Goal: Download file/media

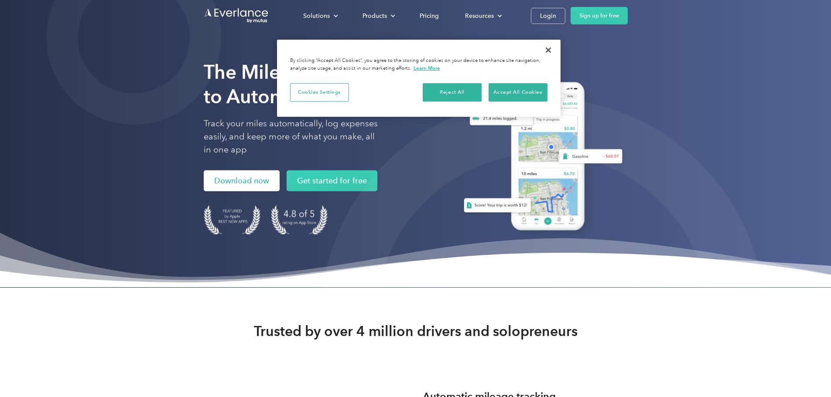
click at [204, 192] on link "Download now" at bounding box center [242, 181] width 76 height 21
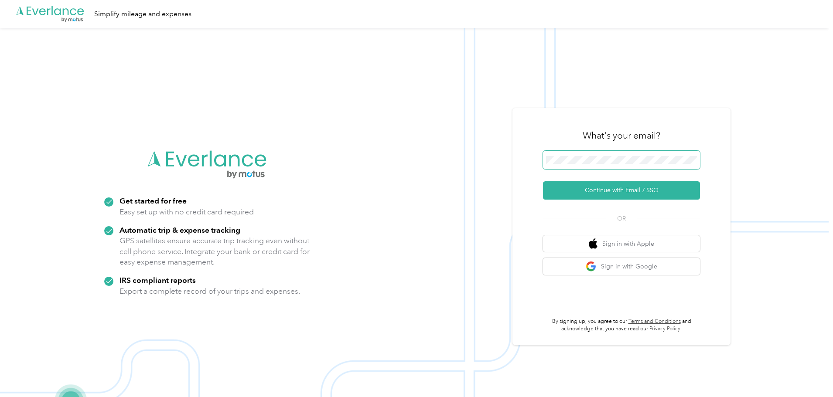
click at [646, 156] on span at bounding box center [621, 160] width 157 height 18
click at [641, 192] on button "Continue with Email / SSO" at bounding box center [621, 191] width 157 height 18
